Goal: Check status: Check status

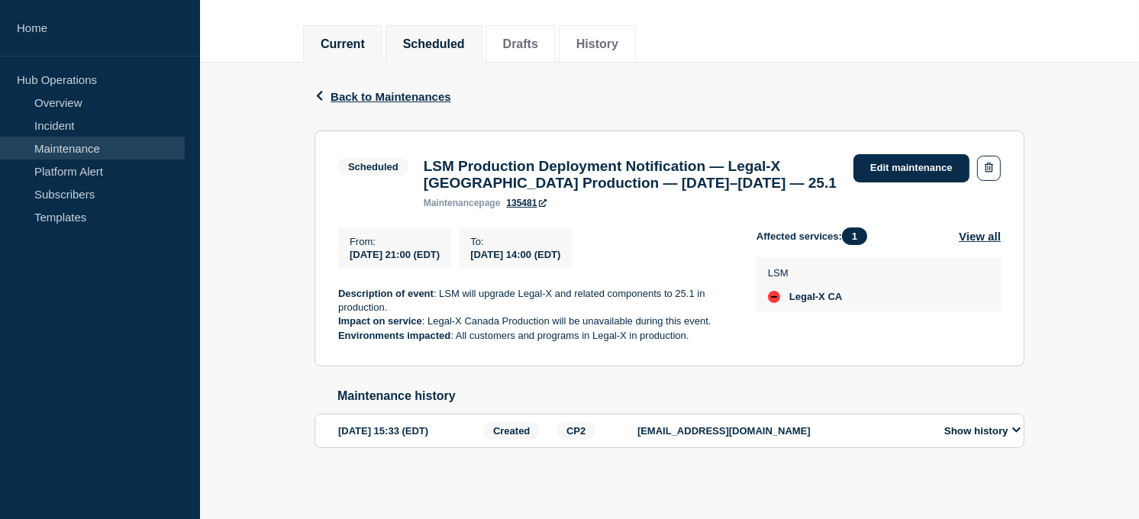
click at [360, 37] on button "Current" at bounding box center [343, 44] width 44 height 14
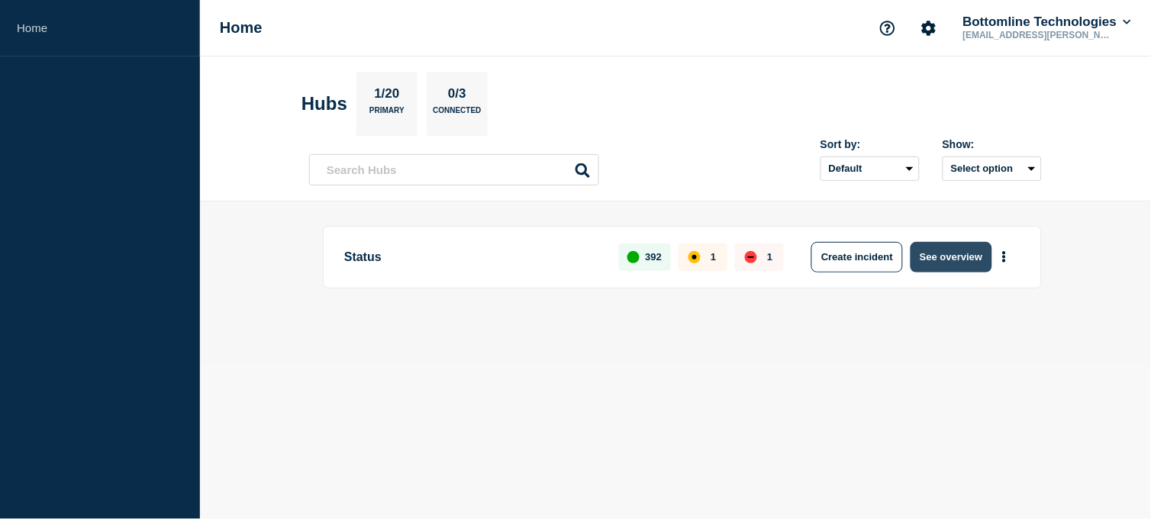
click at [922, 253] on button "See overview" at bounding box center [951, 257] width 81 height 31
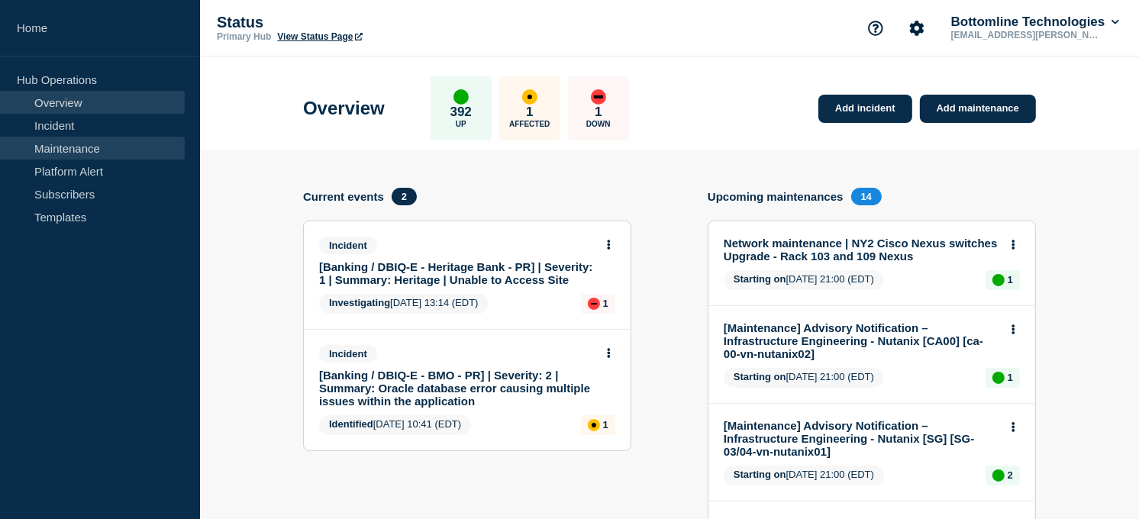
click at [82, 146] on link "Maintenance" at bounding box center [92, 148] width 185 height 23
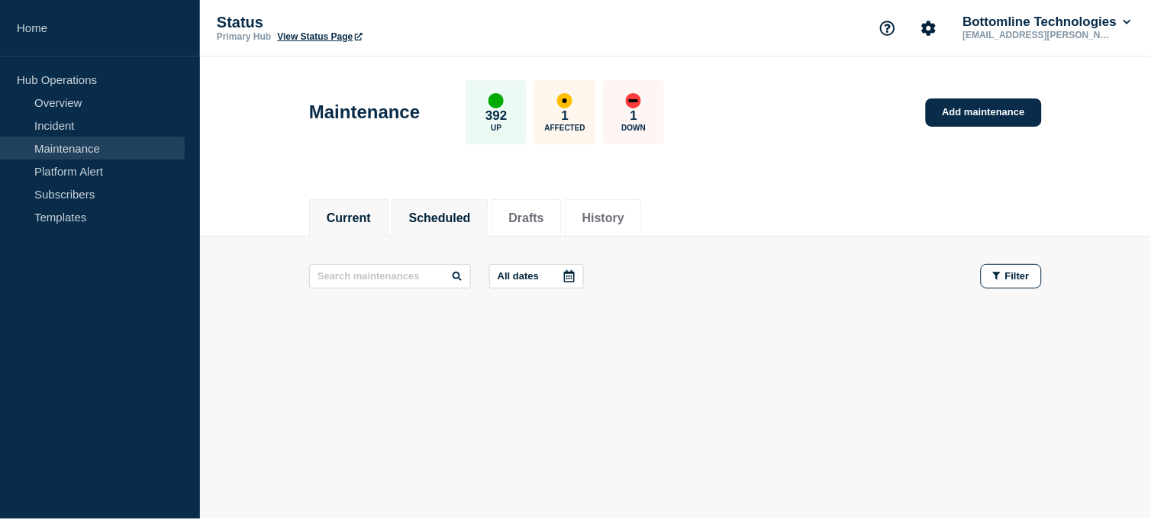
click at [437, 223] on button "Scheduled" at bounding box center [440, 218] width 62 height 14
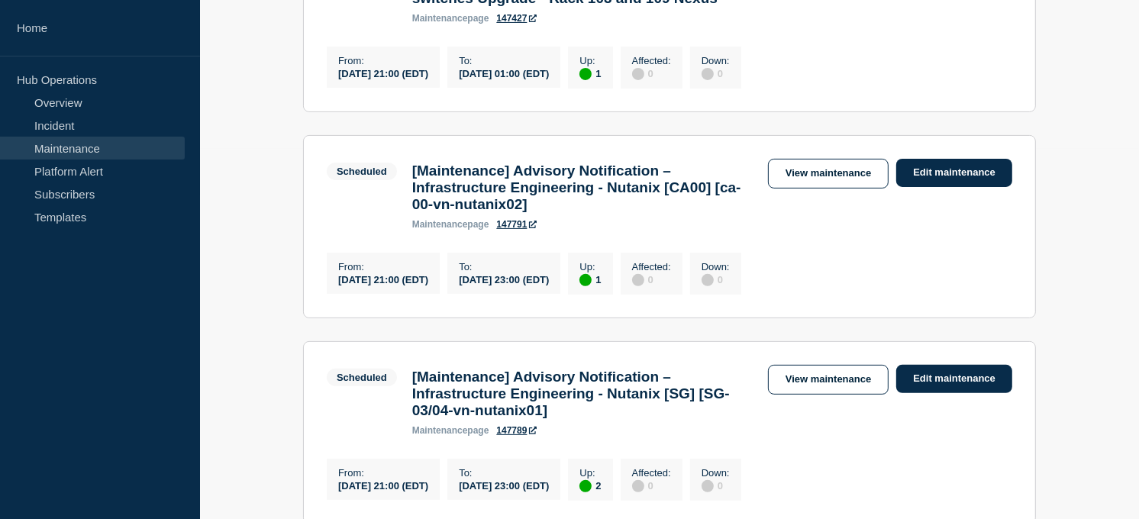
scroll to position [249, 0]
